Goal: Task Accomplishment & Management: Manage account settings

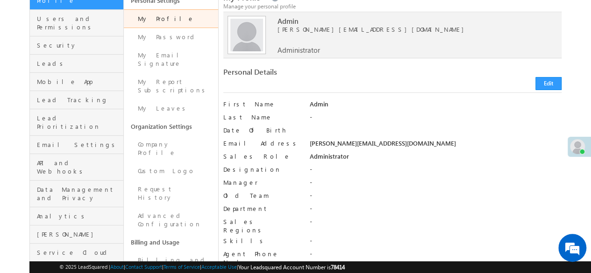
scroll to position [93, 0]
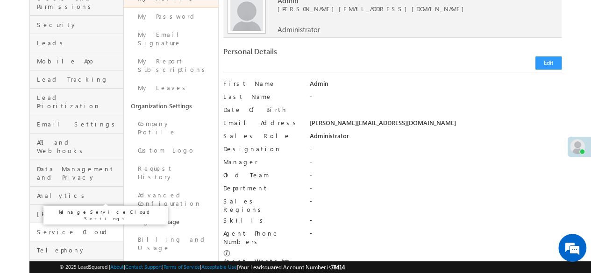
click at [62, 228] on span "Service Cloud" at bounding box center [79, 232] width 84 height 8
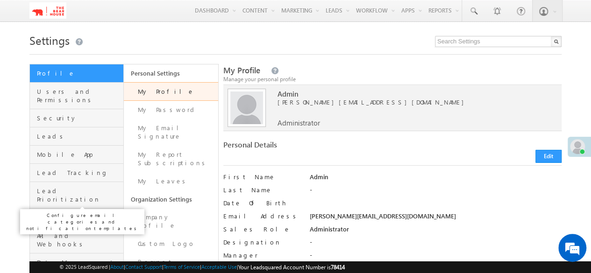
click at [65, 214] on span "Email Settings" at bounding box center [79, 218] width 84 height 8
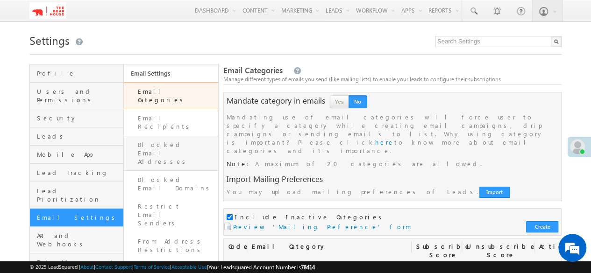
click at [168, 136] on link "Blocked Email Addresses" at bounding box center [171, 153] width 94 height 35
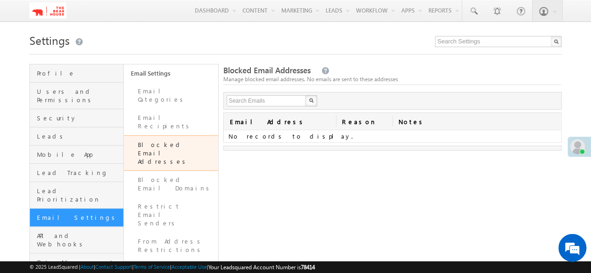
click at [272, 133] on td "No records to display." at bounding box center [392, 136] width 337 height 13
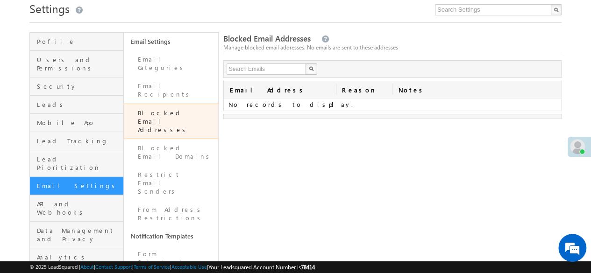
scroll to position [47, 0]
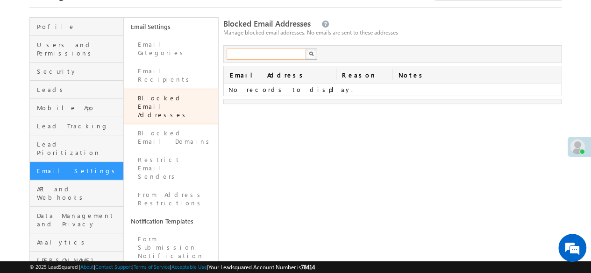
click at [275, 53] on input "text" at bounding box center [267, 54] width 80 height 11
paste input "[EMAIL_ADDRESS][DOMAIN_NAME]"
type input "[EMAIL_ADDRESS][DOMAIN_NAME]"
click at [305, 49] on button "button" at bounding box center [311, 54] width 12 height 11
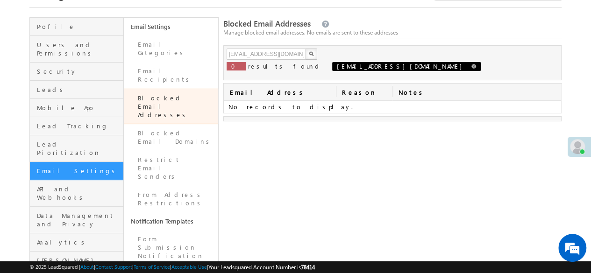
scroll to position [0, 0]
click at [471, 70] on link at bounding box center [473, 66] width 5 height 8
type input "Search Emails"
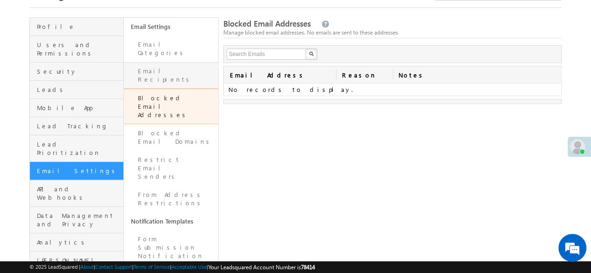
click at [163, 63] on link "Email Recipients" at bounding box center [171, 75] width 94 height 27
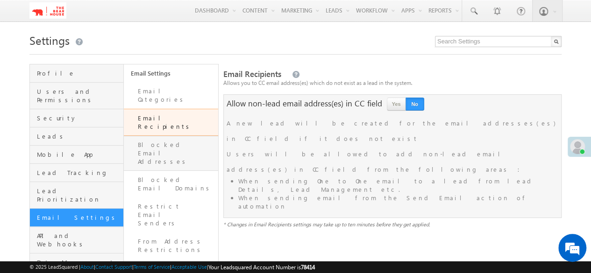
click at [167, 136] on link "Blocked Email Addresses" at bounding box center [171, 153] width 94 height 35
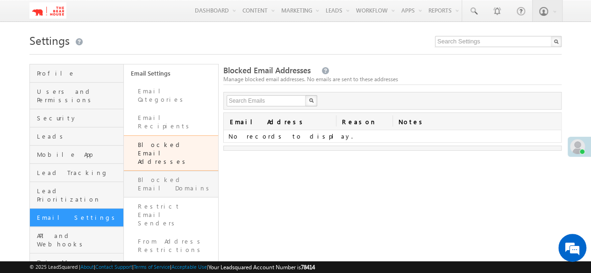
click at [175, 171] on link "Blocked Email Domains" at bounding box center [171, 184] width 94 height 27
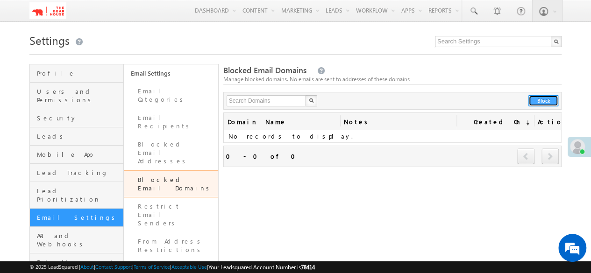
click at [538, 104] on button "Block" at bounding box center [543, 100] width 30 height 11
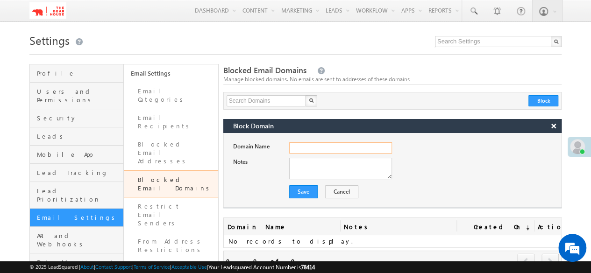
click at [320, 146] on input "Domain Name" at bounding box center [340, 147] width 103 height 11
paste input "info@net.shiprocket.in"
drag, startPoint x: 300, startPoint y: 149, endPoint x: 278, endPoint y: 149, distance: 22.9
click at [278, 149] on div "Domain Name info@net.shiprocket.in" at bounding box center [397, 149] width 328 height 15
click at [297, 147] on input "@net.shiprocket.in" at bounding box center [340, 147] width 103 height 11
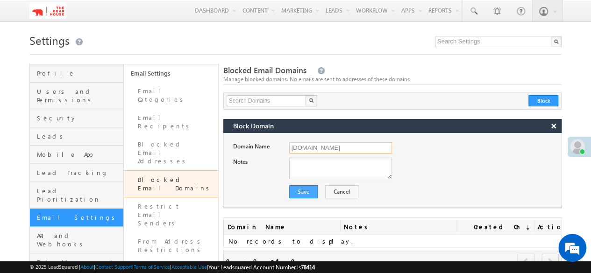
type input "[DOMAIN_NAME]"
click at [310, 193] on button "Save" at bounding box center [303, 191] width 28 height 13
